Goal: Navigation & Orientation: Find specific page/section

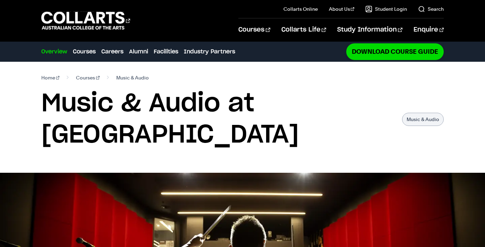
scroll to position [2, 0]
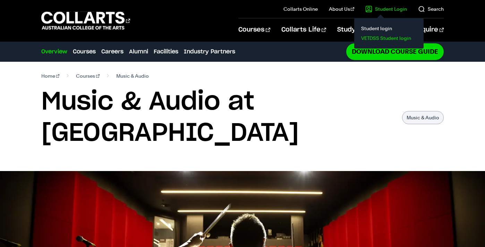
click at [376, 37] on link "VETDSS Student login" at bounding box center [389, 38] width 58 height 10
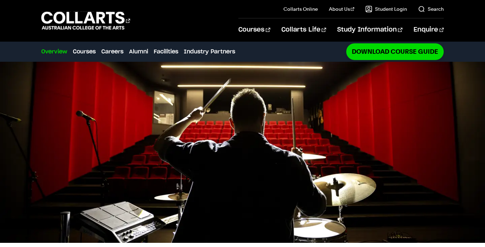
scroll to position [0, 0]
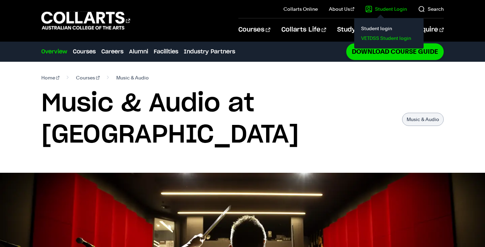
click at [374, 39] on link "VETDSS Student login" at bounding box center [389, 38] width 58 height 10
click at [384, 9] on link "Student Login" at bounding box center [386, 9] width 42 height 7
click at [375, 27] on link "Student login" at bounding box center [389, 29] width 58 height 10
click at [375, 39] on link "VETDSS Student login" at bounding box center [389, 38] width 58 height 10
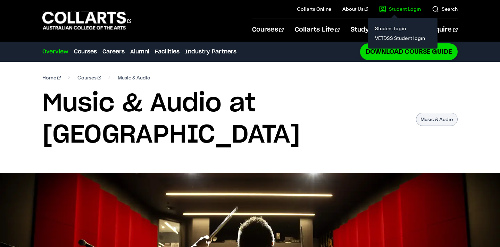
click at [403, 12] on link "Student Login" at bounding box center [400, 9] width 42 height 7
click at [390, 40] on link "VETDSS Student login" at bounding box center [402, 38] width 58 height 10
